Goal: Obtain resource: Download file/media

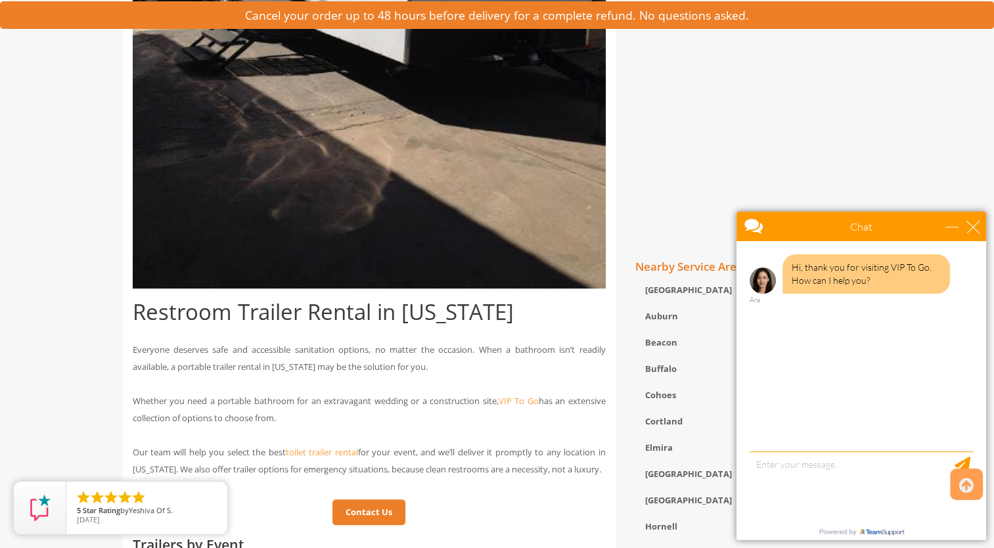
scroll to position [730, 0]
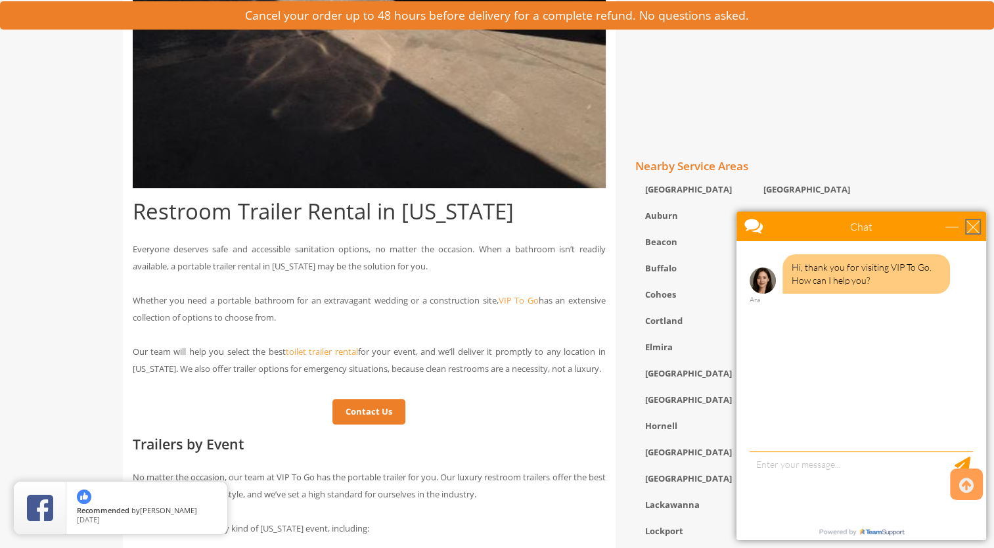
click at [972, 228] on div "close" at bounding box center [972, 226] width 13 height 13
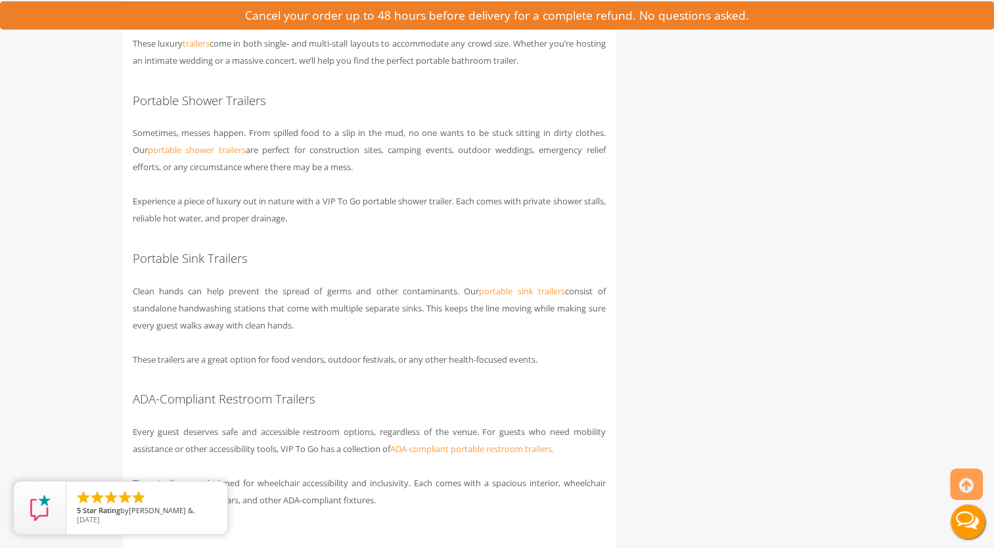
scroll to position [2062, 0]
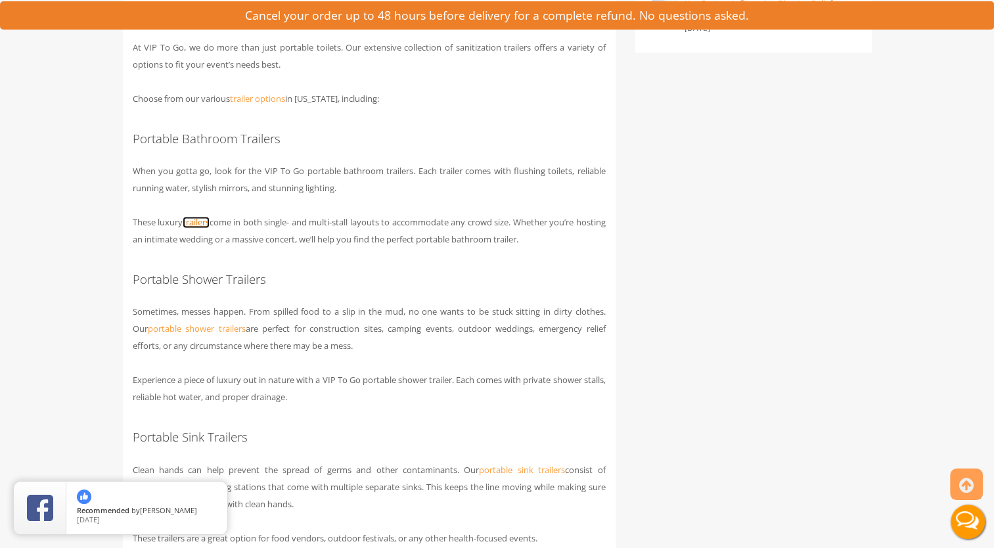
click at [208, 228] on link "trailers" at bounding box center [196, 222] width 27 height 12
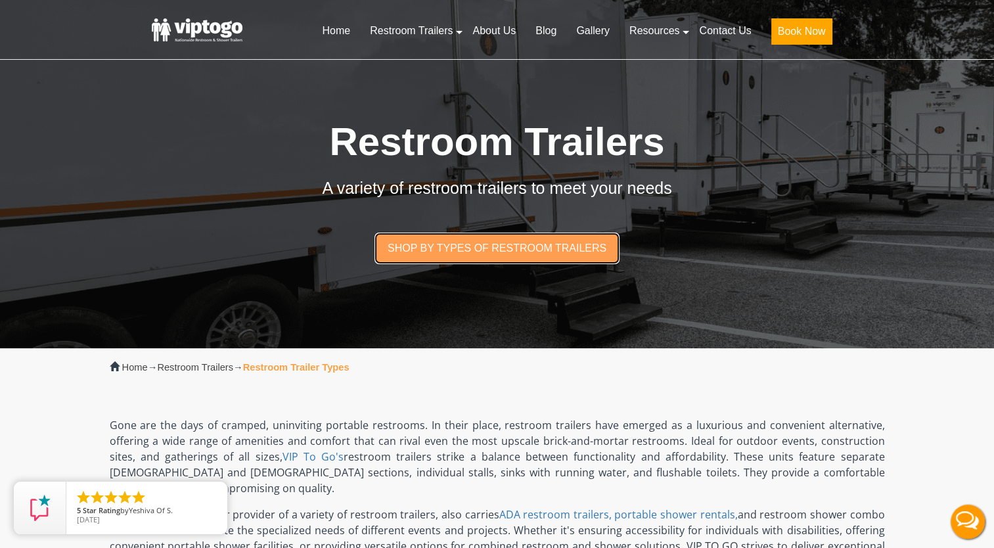
click at [512, 252] on link "Shop by types of restroom trailers" at bounding box center [497, 248] width 246 height 31
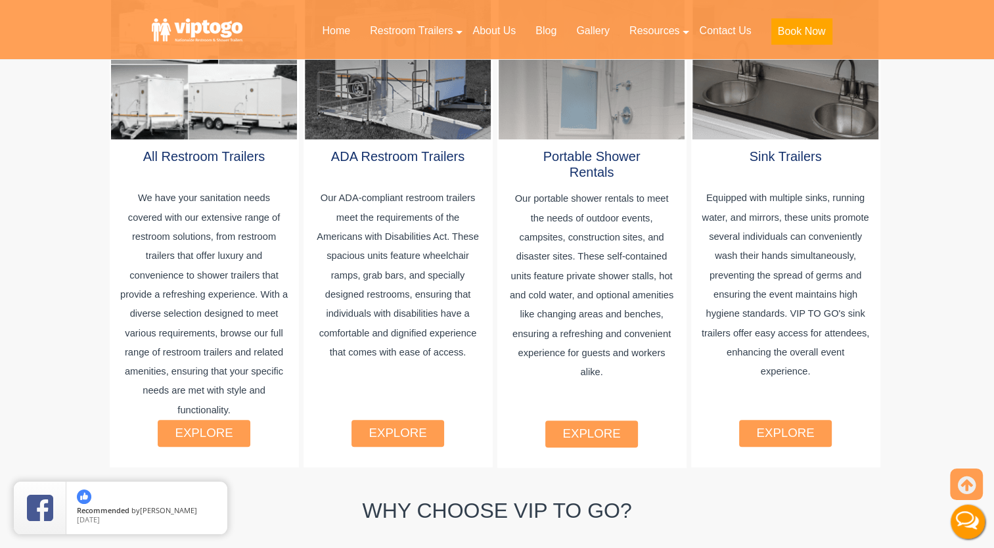
scroll to position [826, 0]
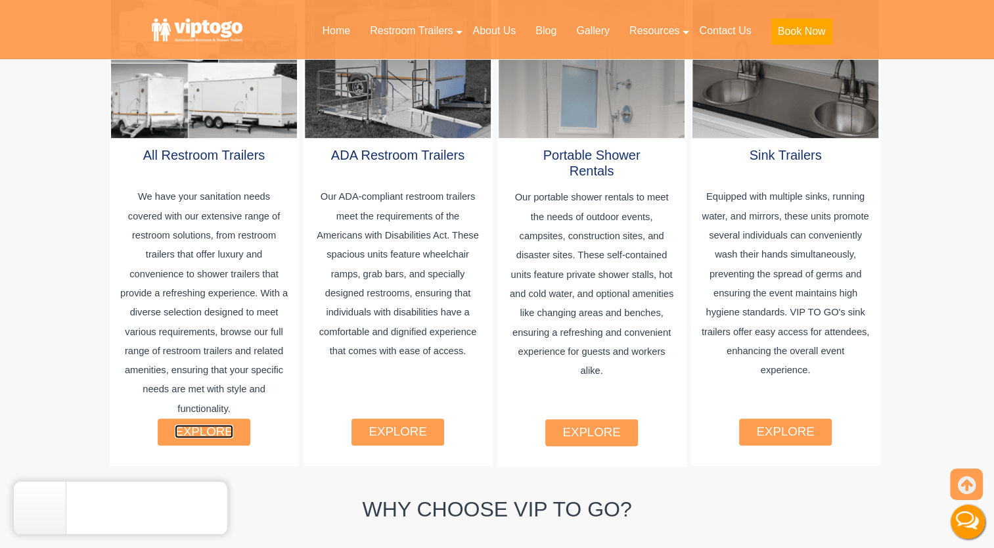
click at [198, 424] on link "explore" at bounding box center [204, 431] width 58 height 14
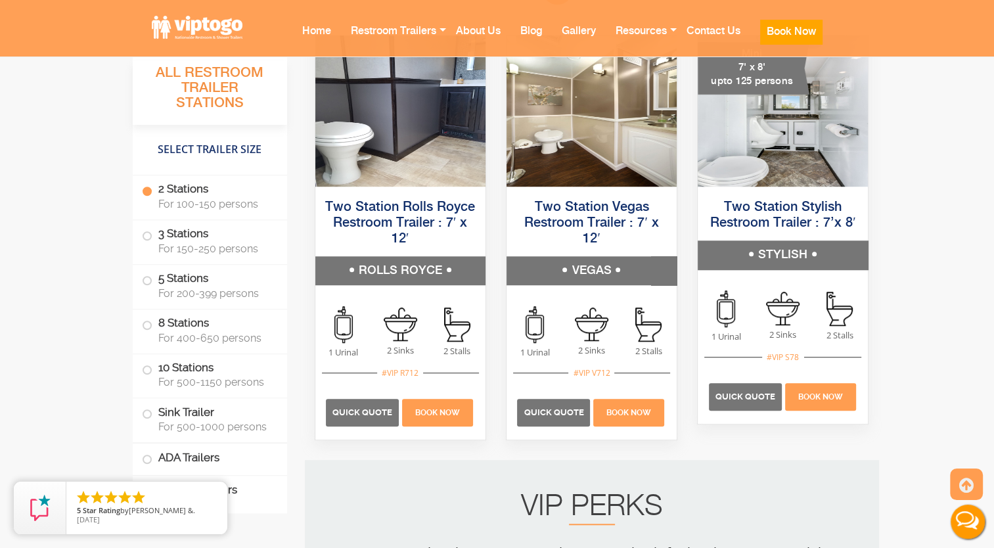
scroll to position [1001, 0]
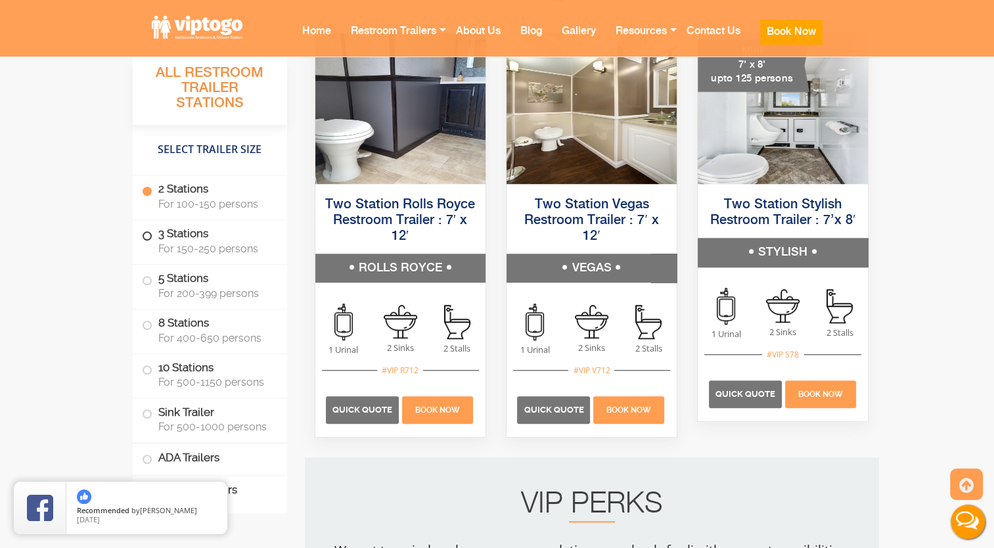
click at [145, 233] on span at bounding box center [147, 235] width 5 height 5
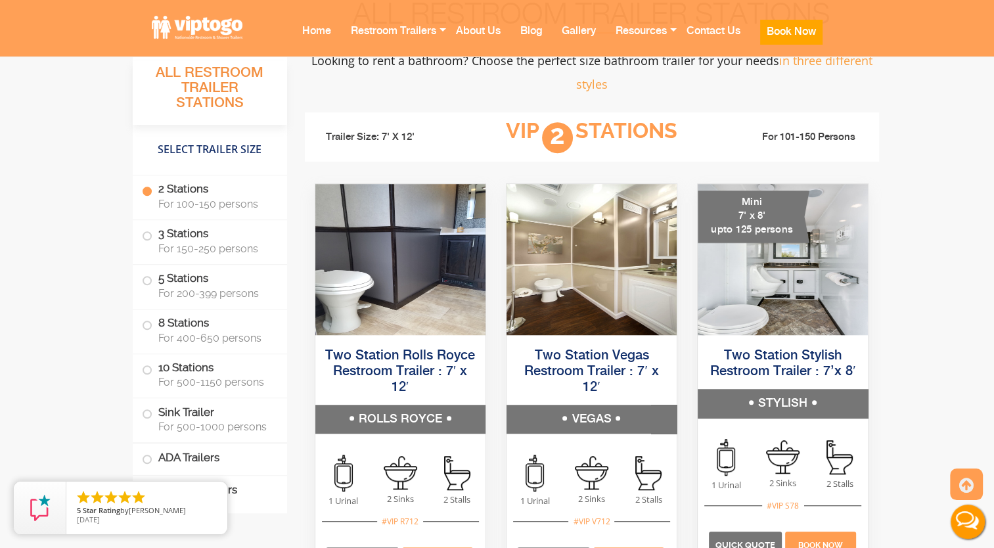
scroll to position [848, 0]
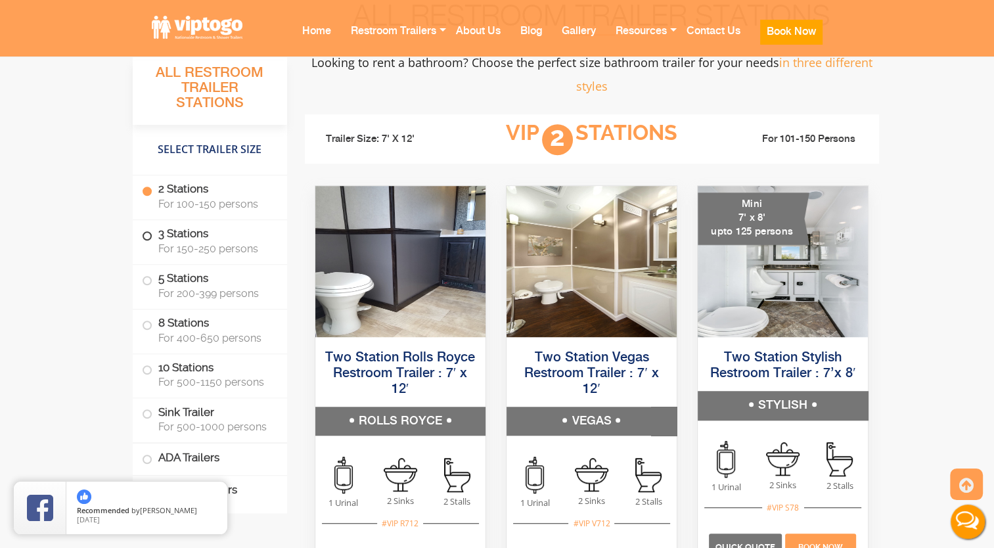
click at [147, 237] on span at bounding box center [147, 235] width 5 height 5
click at [158, 226] on label "3 Stations For 150-250 persons" at bounding box center [210, 240] width 136 height 41
click at [146, 240] on label "3 Stations For 150-250 persons" at bounding box center [210, 240] width 136 height 41
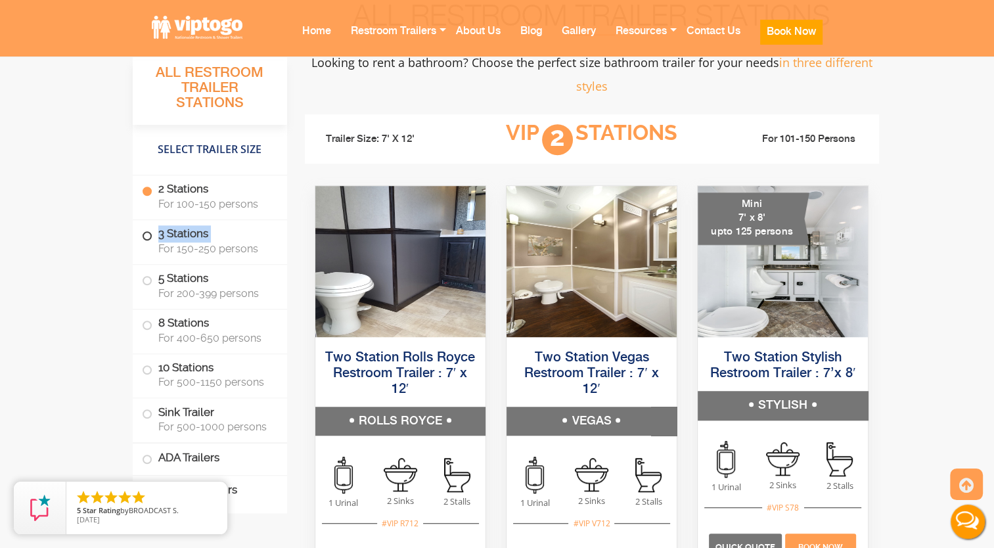
click at [146, 240] on label "3 Stations For 150-250 persons" at bounding box center [210, 240] width 136 height 41
drag, startPoint x: 146, startPoint y: 240, endPoint x: 216, endPoint y: 251, distance: 71.1
click at [216, 251] on span "For 150-250 persons" at bounding box center [214, 248] width 113 height 12
click at [145, 233] on span at bounding box center [147, 235] width 5 height 5
click at [145, 252] on label "3 Stations For 150-250 persons" at bounding box center [210, 240] width 136 height 41
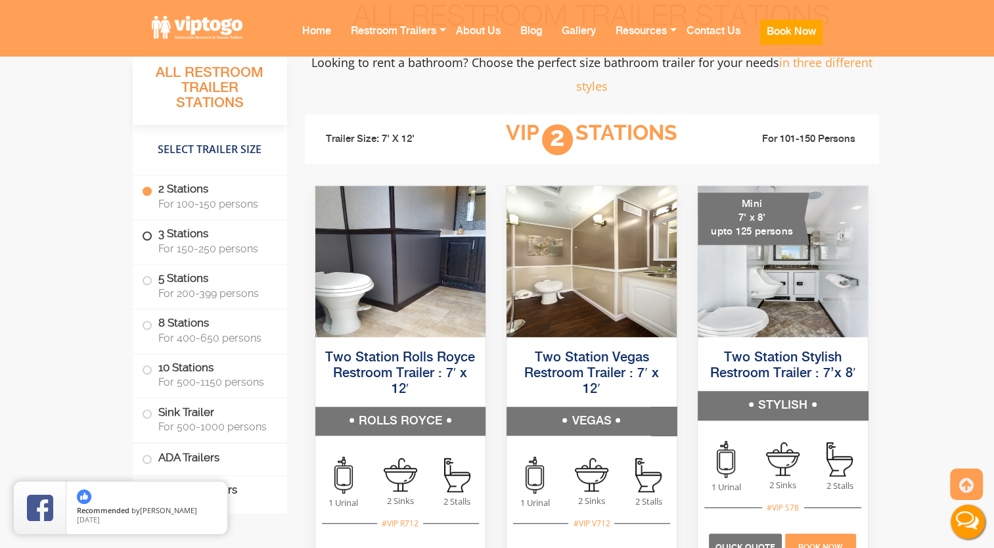
click at [146, 235] on span at bounding box center [147, 235] width 5 height 5
click at [154, 240] on label "3 Stations For 150-250 persons" at bounding box center [210, 240] width 136 height 41
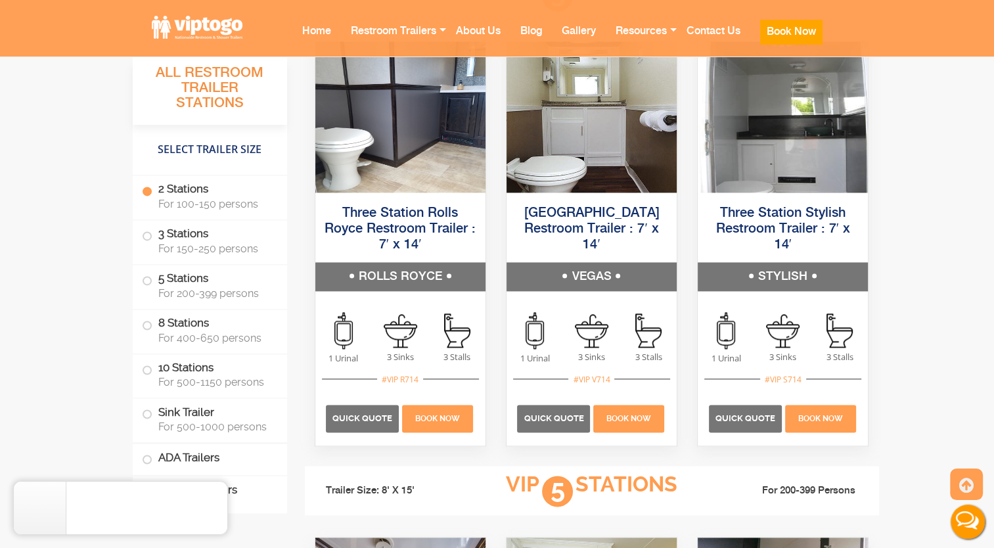
scroll to position [1707, 0]
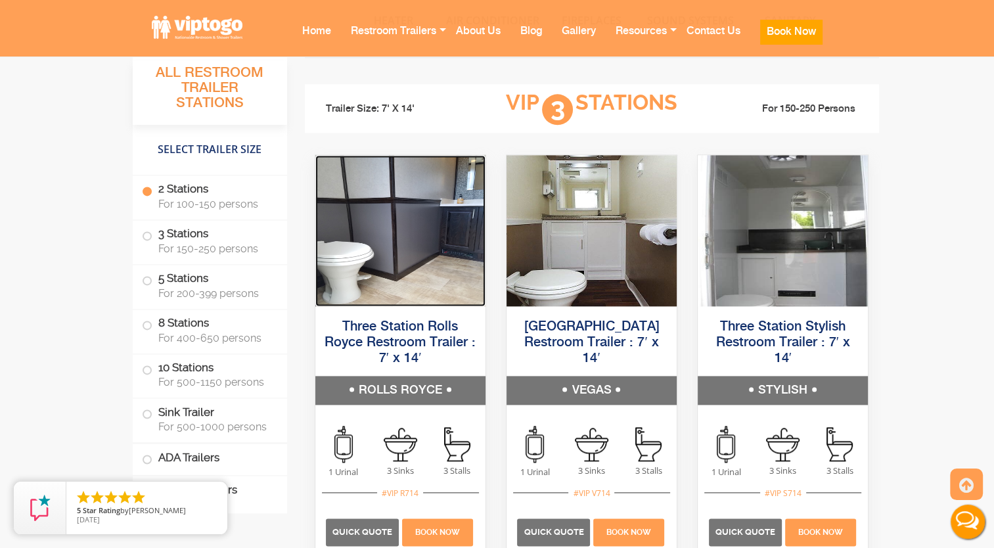
click at [423, 250] on img at bounding box center [400, 230] width 170 height 151
click at [407, 406] on div "Three Station Rolls Royce Restroom Trailer : 7′ x 14′ ROLLS ROYCE" at bounding box center [400, 361] width 190 height 108
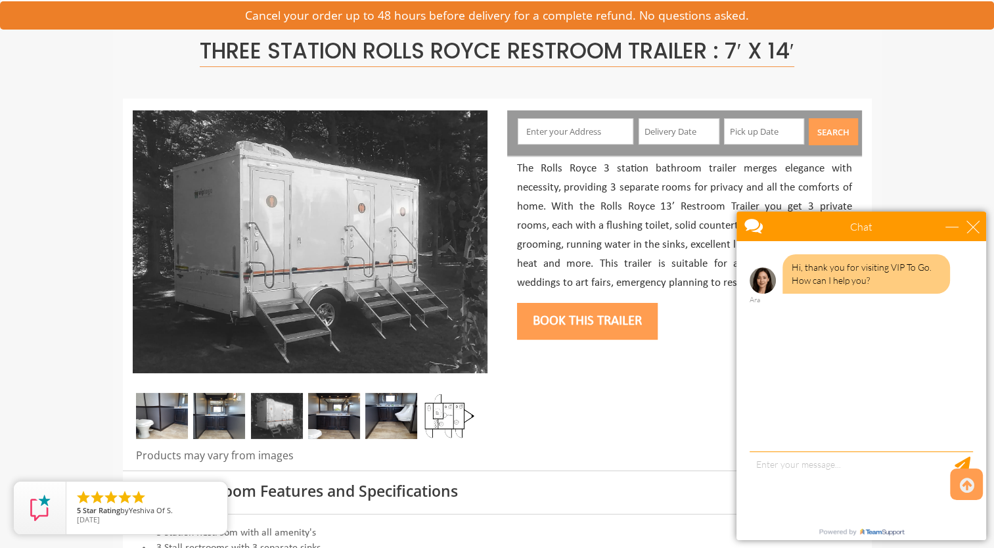
scroll to position [83, 0]
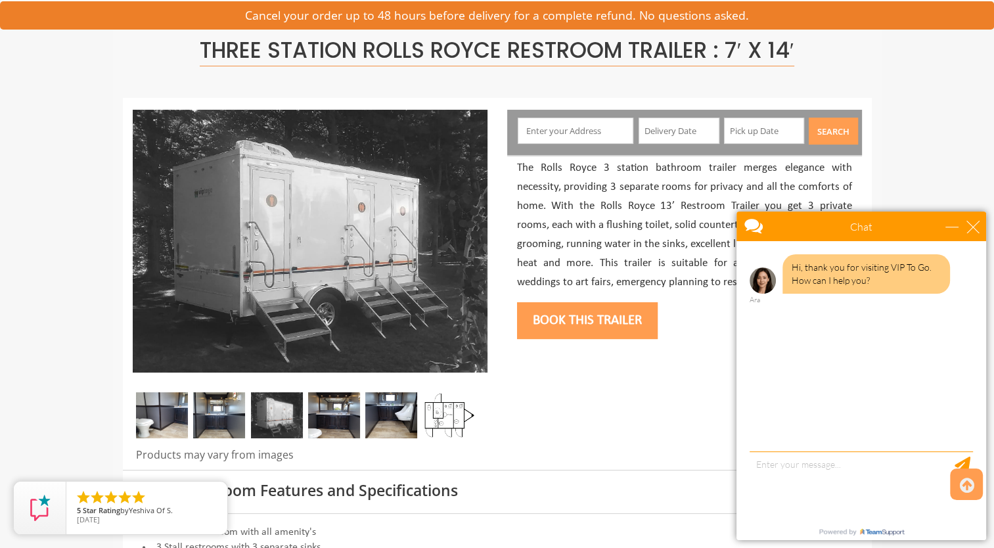
click at [424, 413] on img at bounding box center [449, 415] width 52 height 46
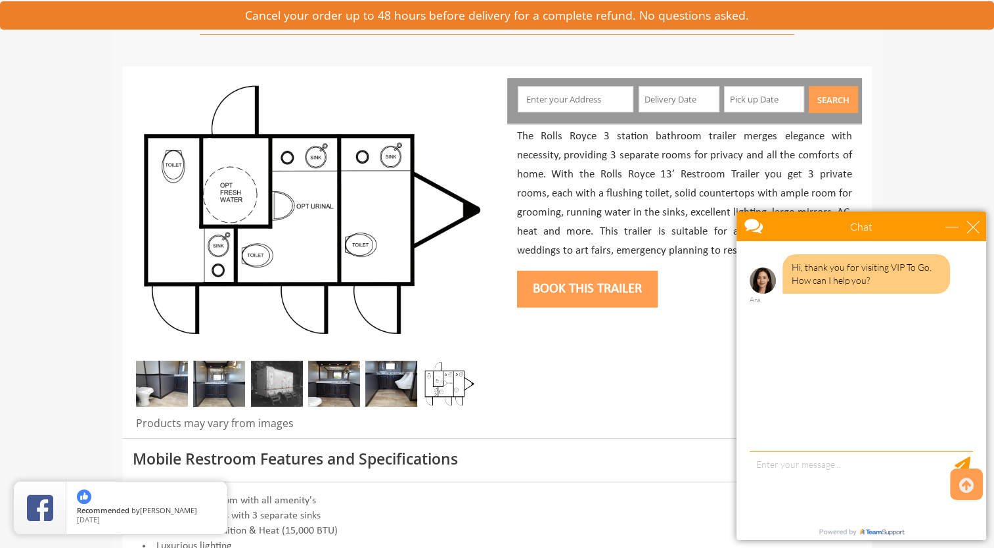
scroll to position [126, 0]
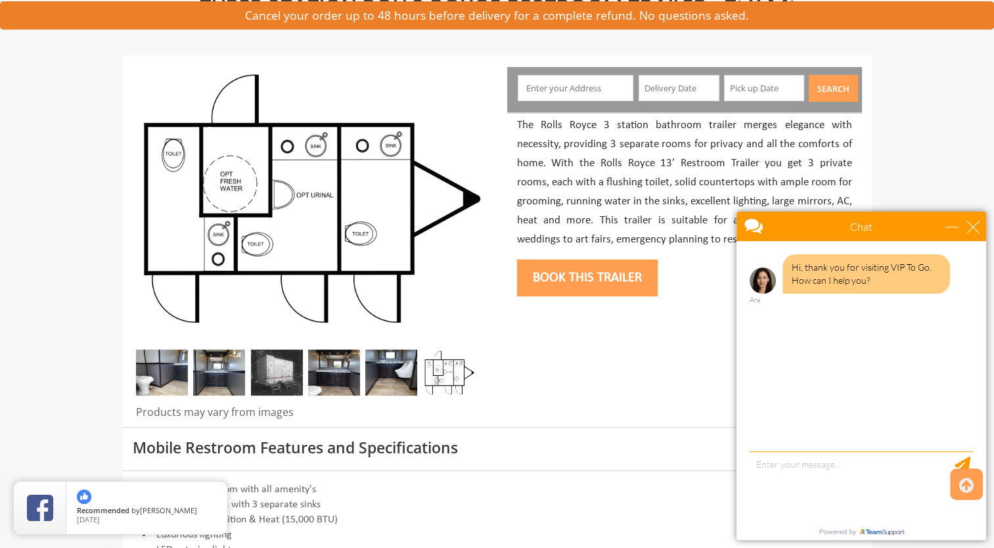
click at [214, 380] on img at bounding box center [219, 372] width 52 height 46
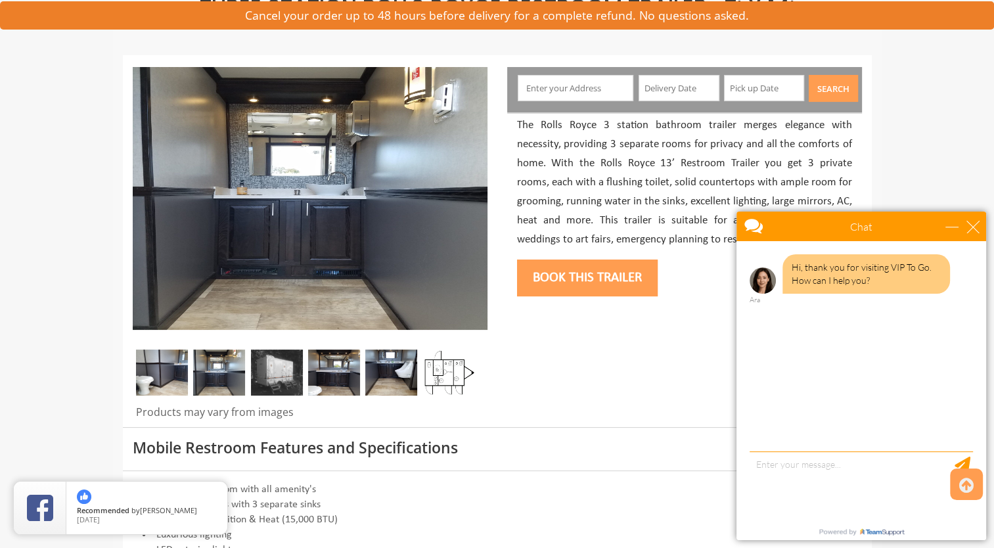
click at [271, 374] on img at bounding box center [277, 372] width 52 height 46
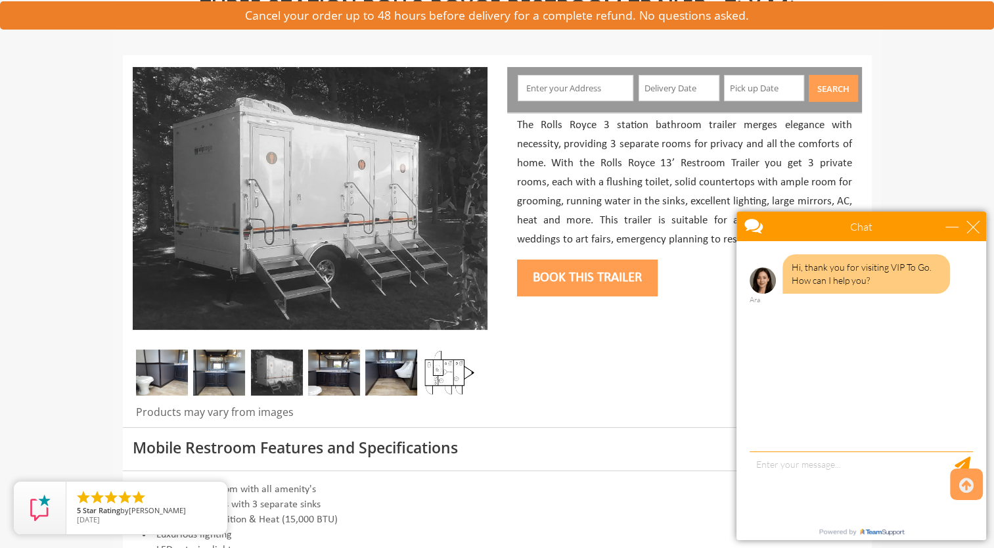
click at [338, 371] on img at bounding box center [334, 372] width 52 height 46
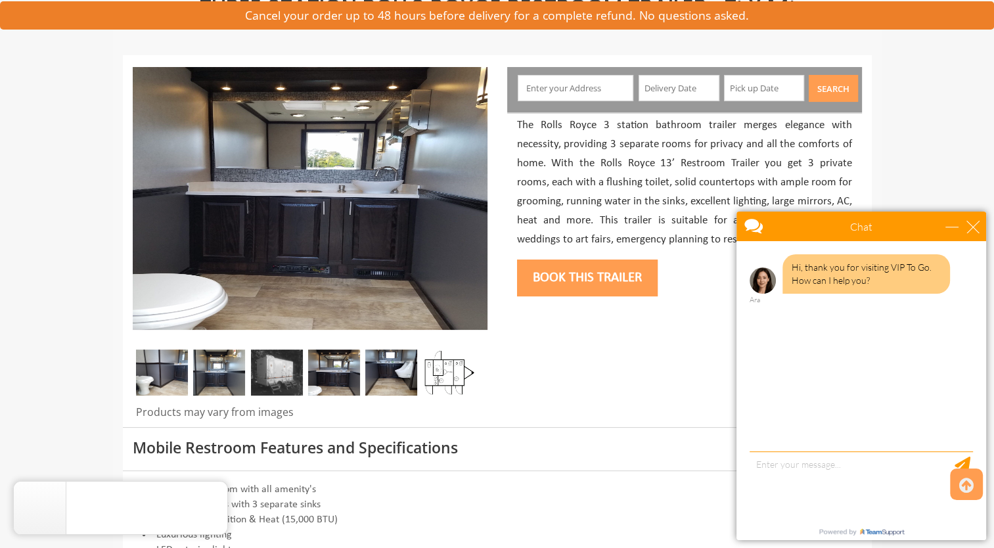
click at [395, 376] on img at bounding box center [391, 372] width 52 height 46
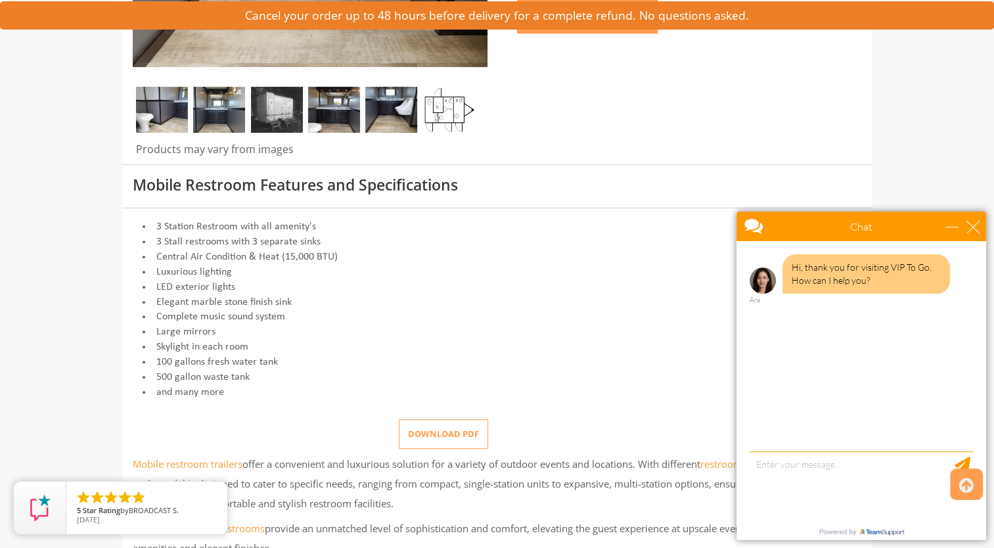
scroll to position [457, 0]
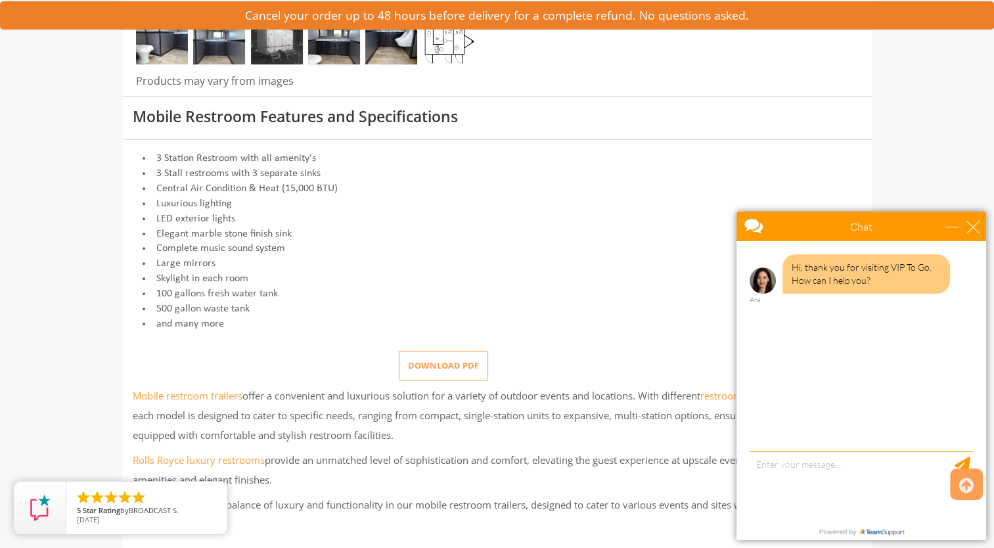
click at [439, 372] on button "Download pdf" at bounding box center [443, 366] width 89 height 30
click at [970, 226] on div "close" at bounding box center [972, 226] width 13 height 13
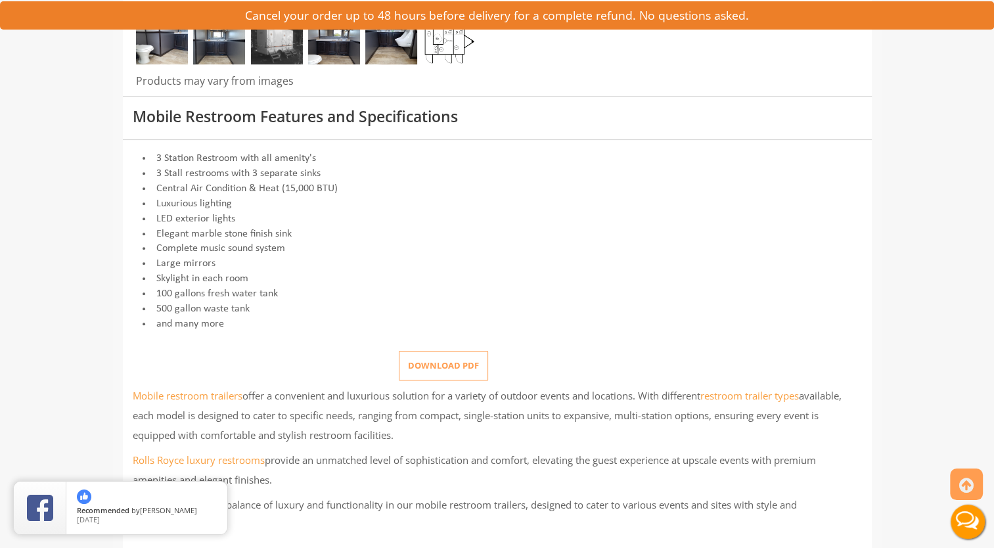
scroll to position [0, 0]
click at [455, 363] on button "Download pdf" at bounding box center [443, 366] width 89 height 30
